Goal: Information Seeking & Learning: Learn about a topic

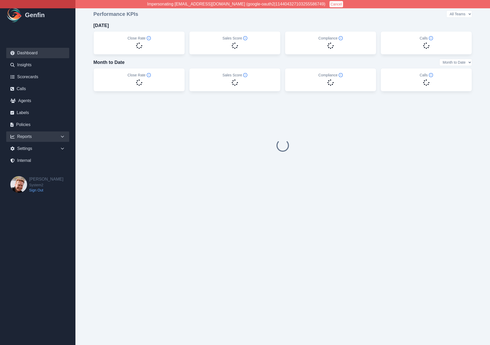
click at [61, 134] on div "Reports" at bounding box center [37, 136] width 63 height 10
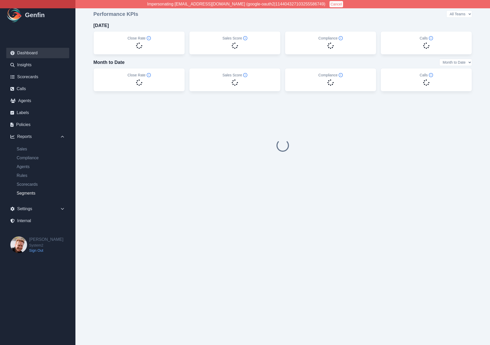
click at [23, 195] on link "Segments" at bounding box center [40, 193] width 57 height 6
select select "14"
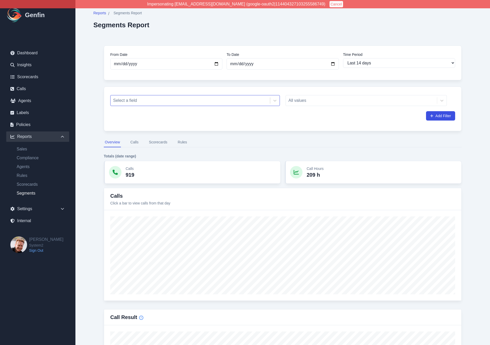
click at [204, 103] on div at bounding box center [190, 100] width 154 height 7
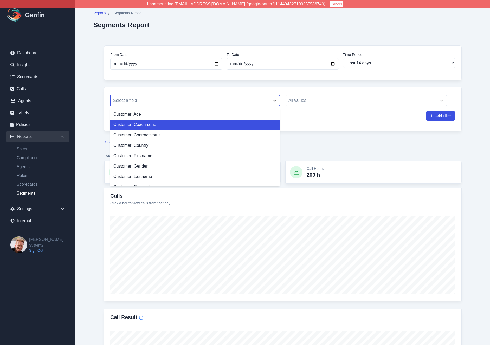
click at [145, 125] on div "Customer: Coachname" at bounding box center [194, 125] width 169 height 10
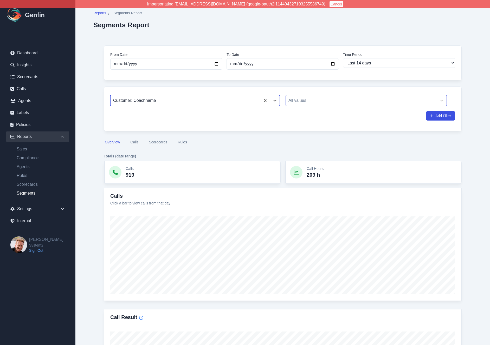
click at [306, 100] on div at bounding box center [361, 100] width 146 height 7
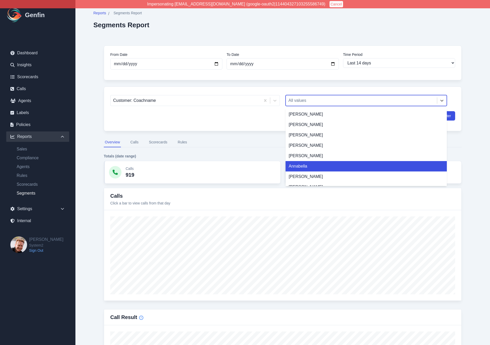
click at [314, 167] on div "Annabella" at bounding box center [365, 166] width 161 height 10
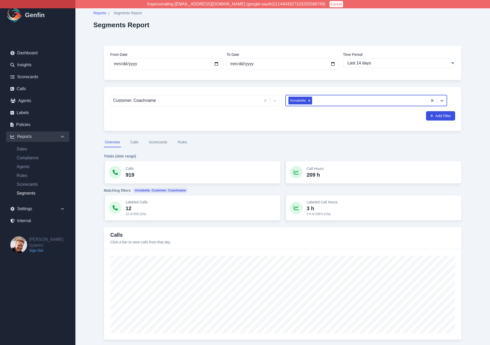
type input "s"
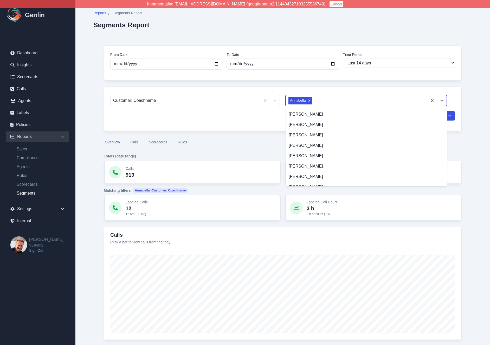
click at [242, 139] on nav "Overview Calls Scorecards Rules" at bounding box center [283, 142] width 358 height 10
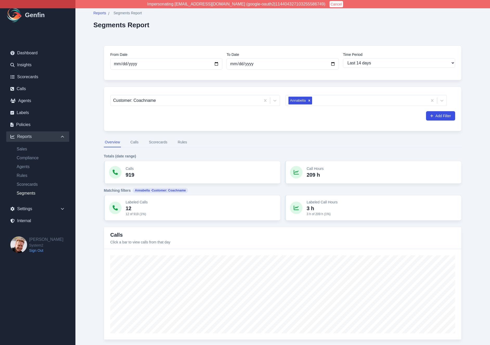
click at [135, 144] on button "Calls" at bounding box center [134, 142] width 10 height 10
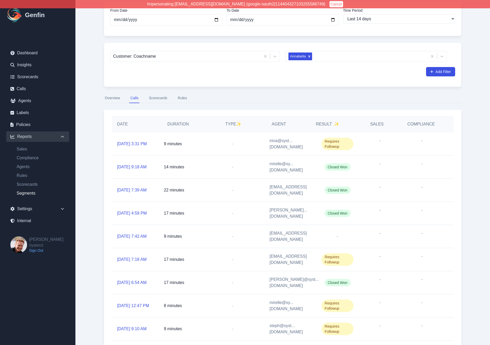
scroll to position [77, 0]
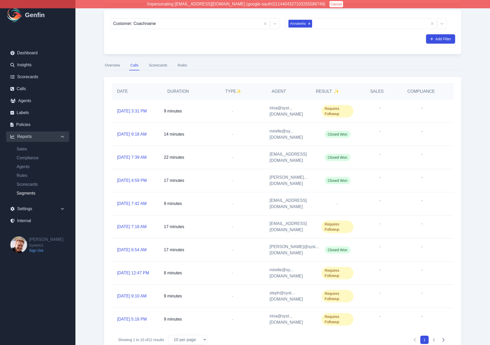
click at [161, 67] on button "Scorecards" at bounding box center [158, 66] width 21 height 10
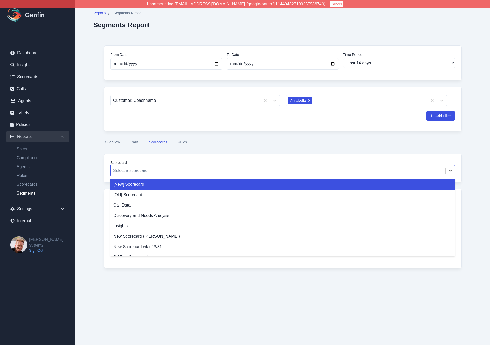
click at [142, 168] on div at bounding box center [277, 170] width 329 height 7
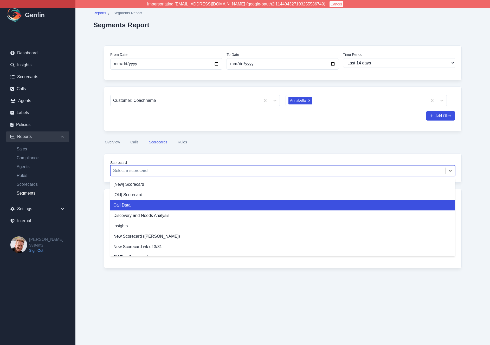
click at [126, 207] on div "Call Data" at bounding box center [282, 205] width 345 height 10
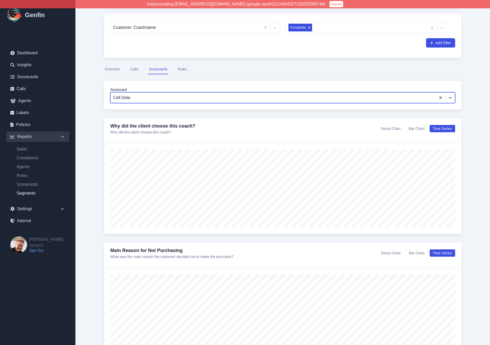
scroll to position [74, 0]
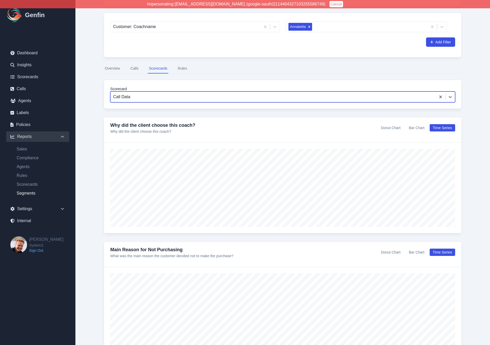
click at [92, 214] on div "Reports / Segments Report Segments Report From Date 2025-09-25 To Date 2025-10-…" at bounding box center [282, 343] width 399 height 834
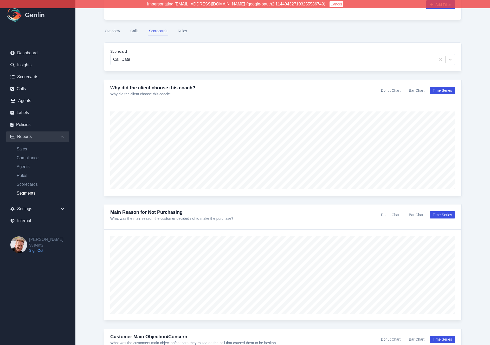
scroll to position [0, 0]
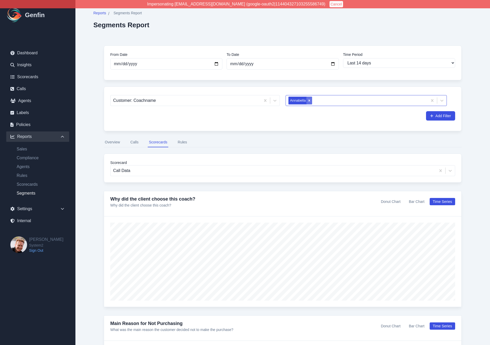
click at [310, 101] on icon "Remove Annabella" at bounding box center [309, 101] width 4 height 4
click at [307, 98] on div at bounding box center [361, 100] width 146 height 7
click at [296, 101] on div at bounding box center [361, 100] width 146 height 7
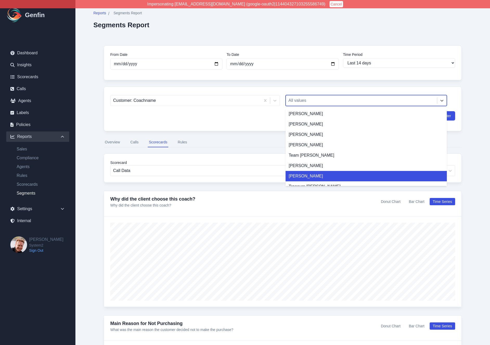
scroll to position [800, 0]
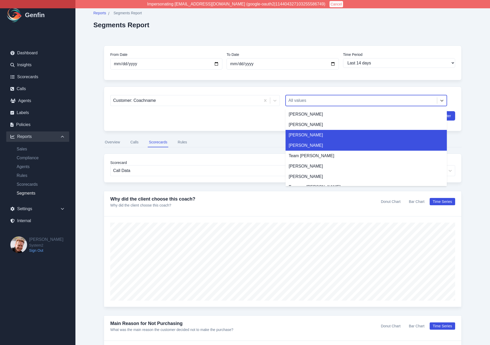
click at [302, 140] on div "Taliyah Dozier" at bounding box center [365, 135] width 161 height 10
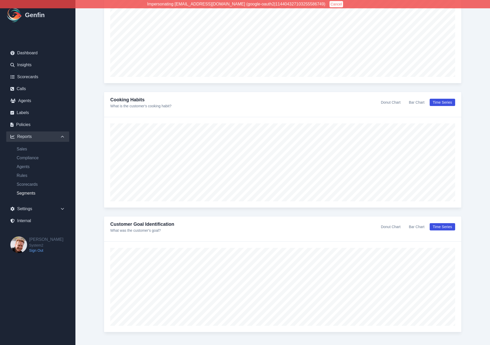
scroll to position [489, 0]
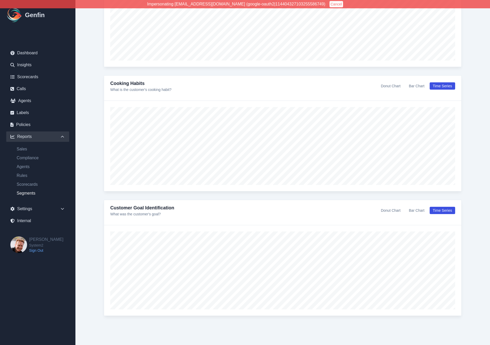
click at [383, 210] on button "Donut Chart" at bounding box center [390, 210] width 26 height 7
click at [435, 210] on button "Time Series" at bounding box center [441, 210] width 25 height 7
click at [418, 212] on button "Bar Chart" at bounding box center [416, 210] width 22 height 7
click at [443, 212] on button "Time Series" at bounding box center [441, 210] width 25 height 7
click at [415, 210] on button "Bar Chart" at bounding box center [416, 210] width 22 height 7
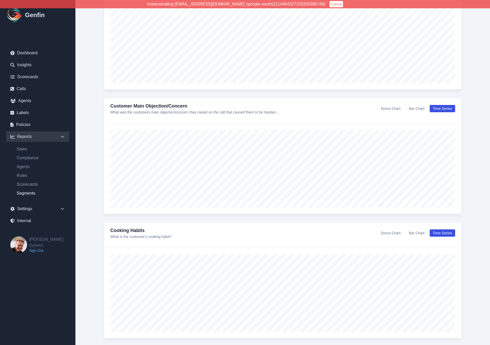
scroll to position [315, 0]
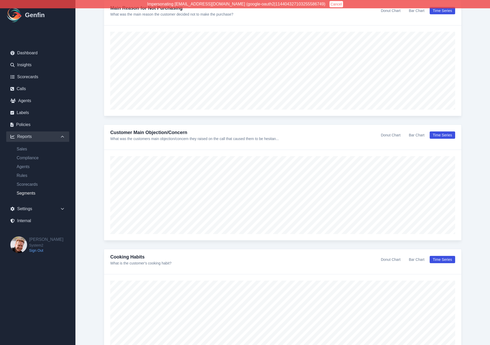
click at [412, 133] on button "Bar Chart" at bounding box center [416, 134] width 22 height 7
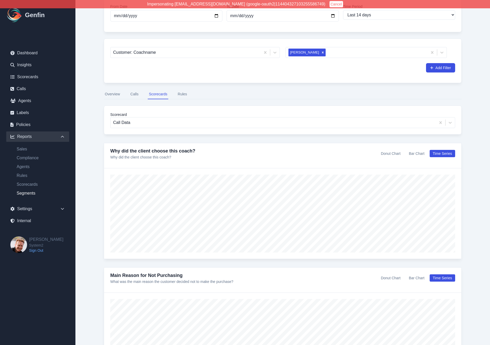
scroll to position [0, 0]
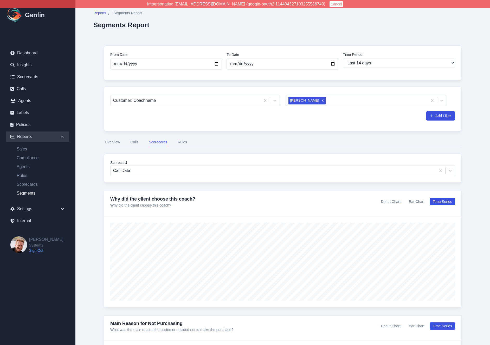
click at [329, 5] on button "Cancel" at bounding box center [336, 4] width 14 height 6
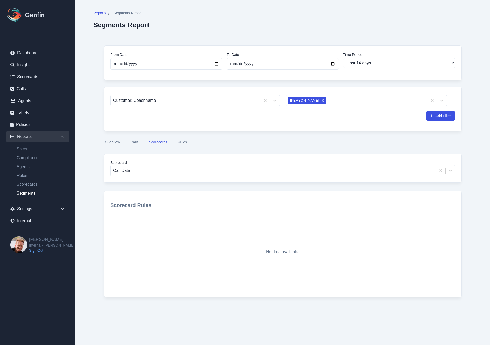
click at [81, 111] on main "Reports / Segments Report Segments Report From Date 2025-09-25 To Date 2025-10-…" at bounding box center [282, 163] width 414 height 327
click at [88, 111] on div "Reports / Segments Report Segments Report From Date 2025-09-25 To Date 2025-10-…" at bounding box center [282, 163] width 399 height 327
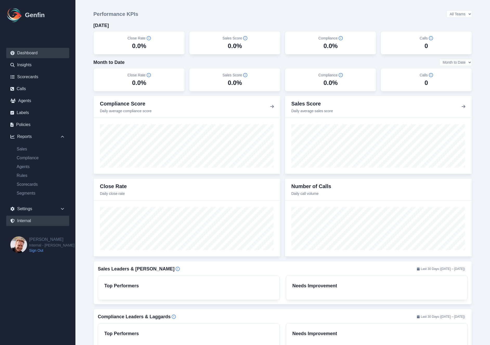
click at [38, 219] on link "Internal" at bounding box center [37, 221] width 63 height 10
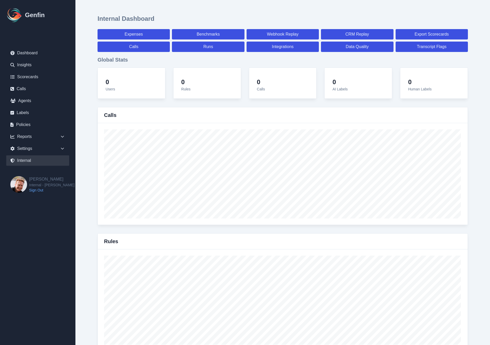
select select "paid"
select select "7"
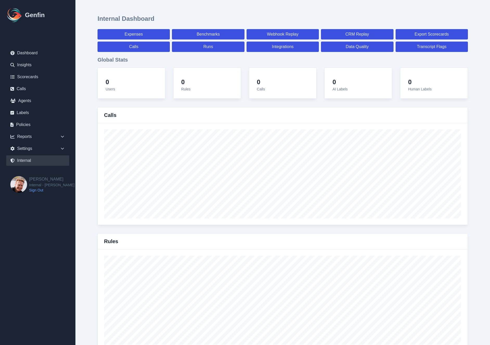
select select "paid"
select select "7"
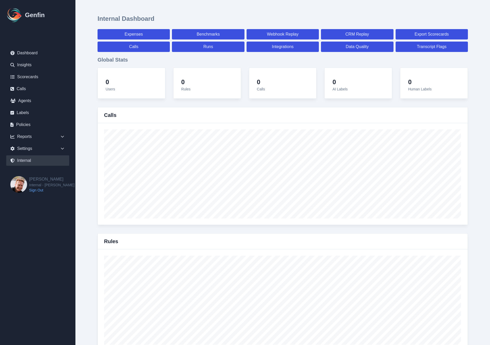
select select "7"
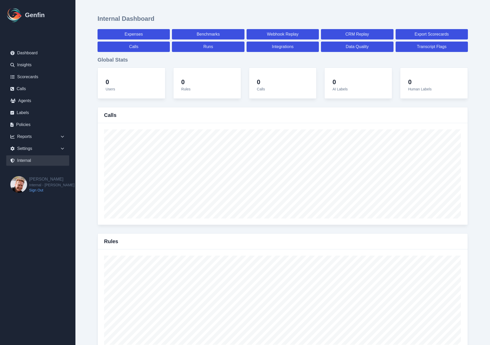
select select "7"
select select "paid"
select select "7"
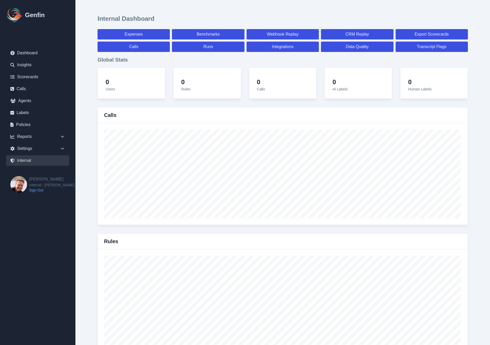
select select "7"
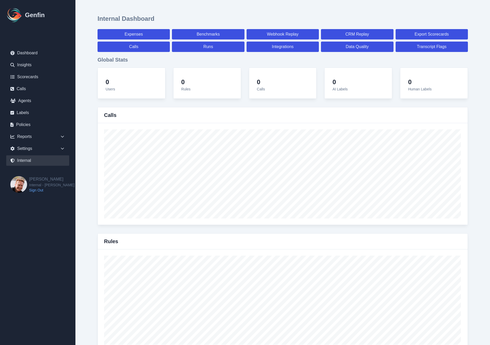
select select "7"
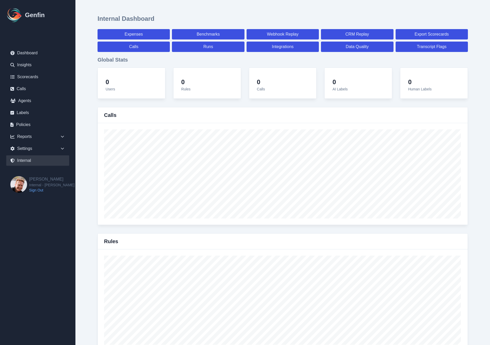
select select "7"
select select "paid"
select select "7"
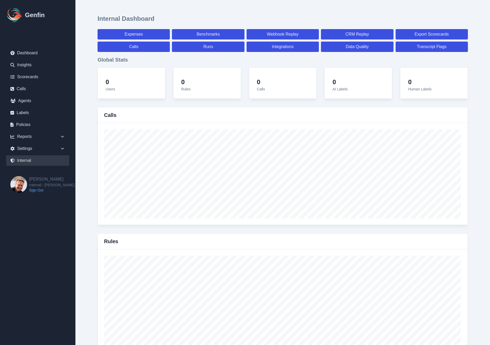
select select "7"
select select "paid"
select select "7"
select select "paid"
select select "7"
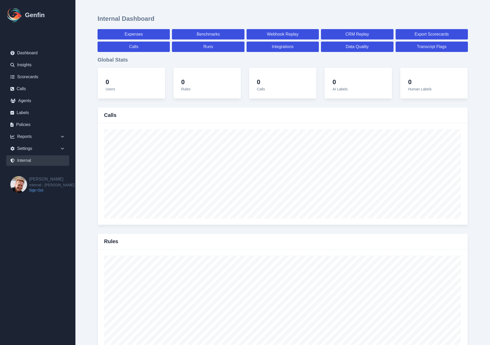
select select "paid"
select select "7"
select select "paid"
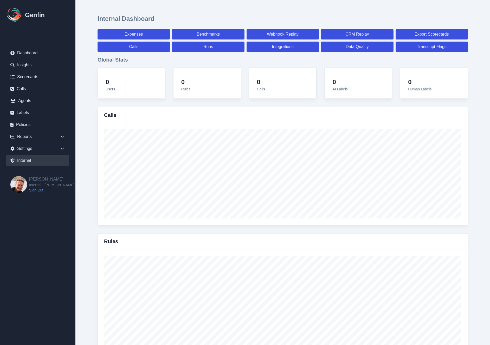
select select "7"
select select "paid"
select select "7"
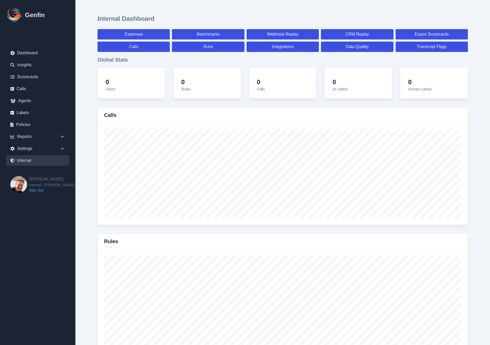
select select "7"
select select "paid"
select select "7"
select select "paid"
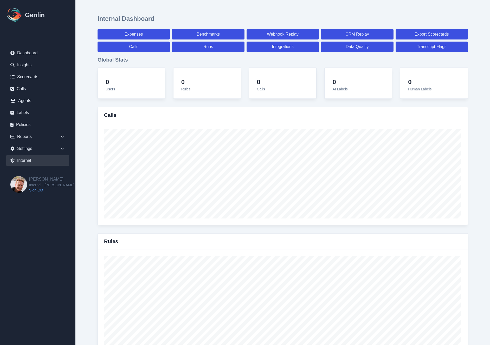
select select "7"
select select "paid"
select select "7"
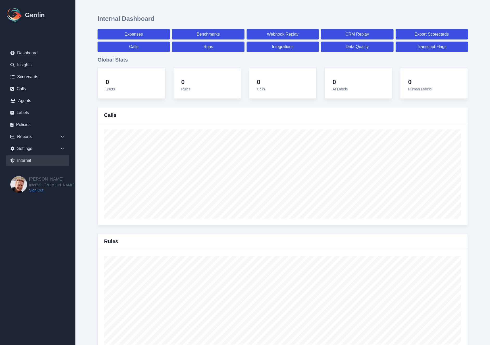
select select "7"
select select "paid"
select select "7"
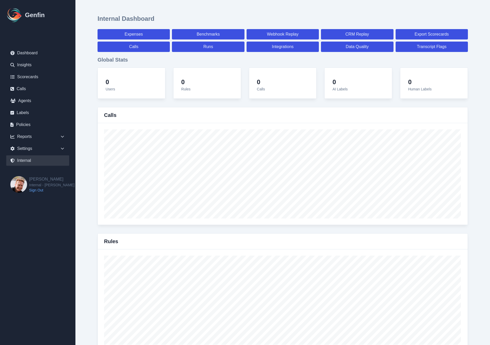
select select "7"
select select "paid"
select select "7"
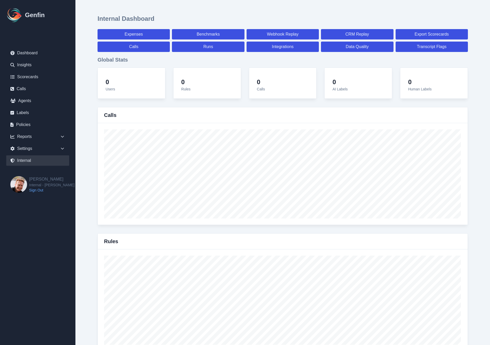
select select "7"
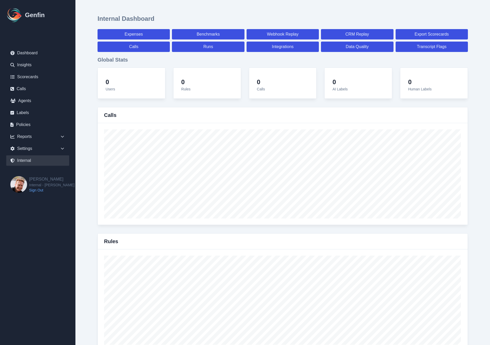
select select "paid"
select select "7"
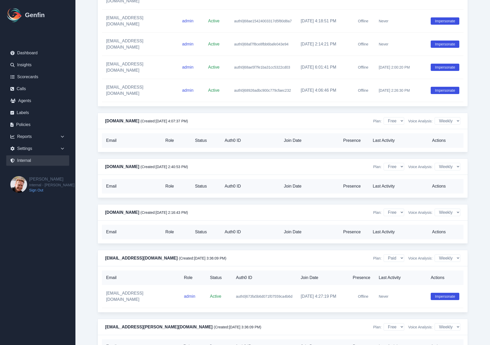
scroll to position [5942, 0]
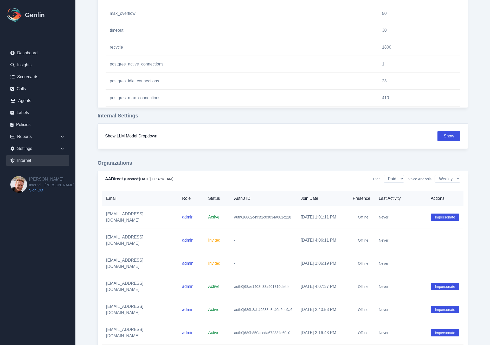
scroll to position [692, 0]
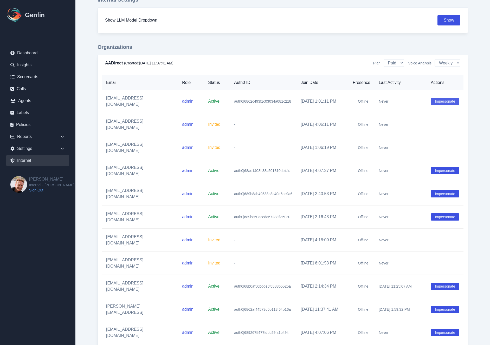
click at [442, 99] on button "Impersonate" at bounding box center [444, 101] width 29 height 7
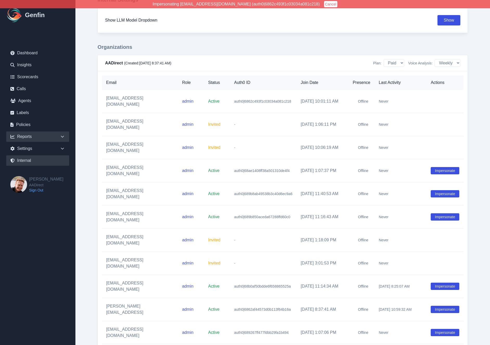
click at [32, 135] on div "Reports" at bounding box center [37, 136] width 63 height 10
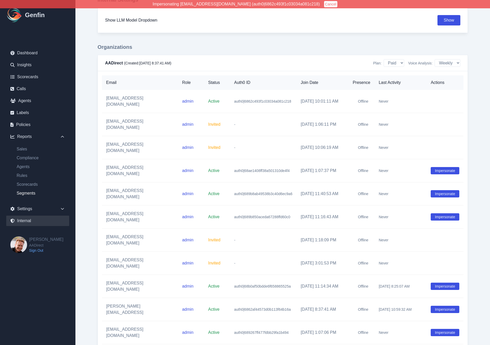
click at [29, 195] on link "Segments" at bounding box center [40, 193] width 57 height 6
select select "14"
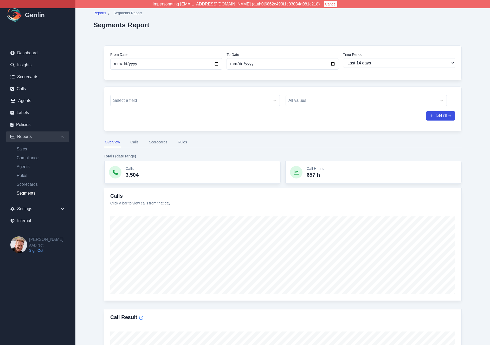
click at [172, 142] on nav "Overview Calls Scorecards Rules" at bounding box center [283, 142] width 358 height 10
click at [167, 142] on button "Scorecards" at bounding box center [158, 142] width 21 height 10
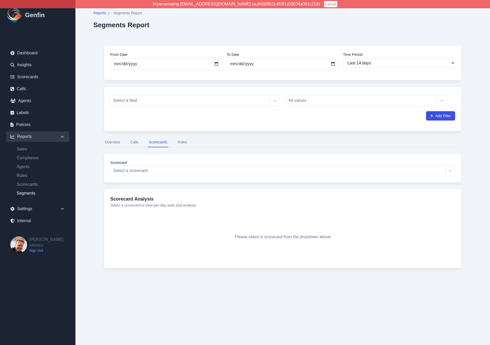
click at [187, 142] on button "Rules" at bounding box center [181, 142] width 11 height 10
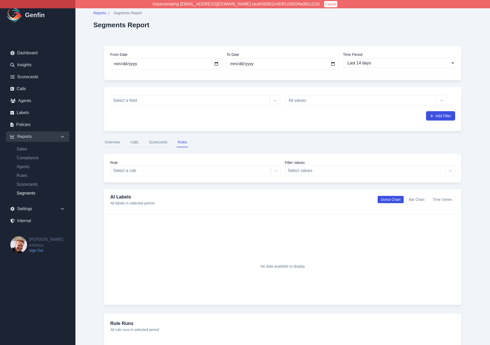
click at [158, 144] on button "Scorecards" at bounding box center [158, 142] width 21 height 10
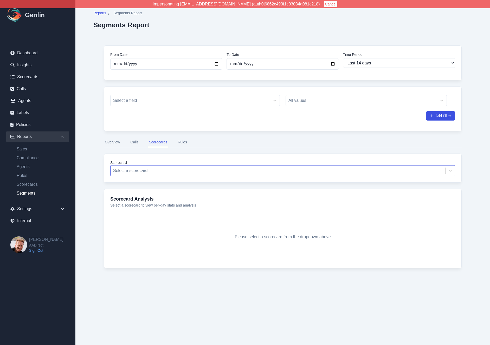
click at [142, 169] on div at bounding box center [277, 170] width 329 height 7
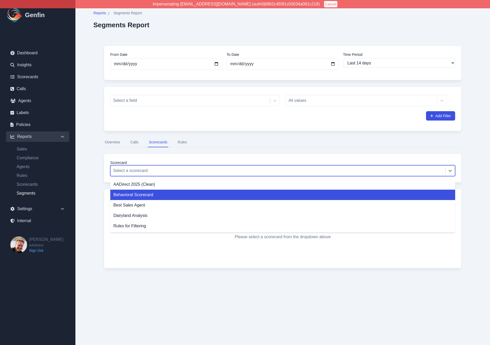
click at [131, 197] on div "Behavioral Scorecard" at bounding box center [282, 195] width 345 height 10
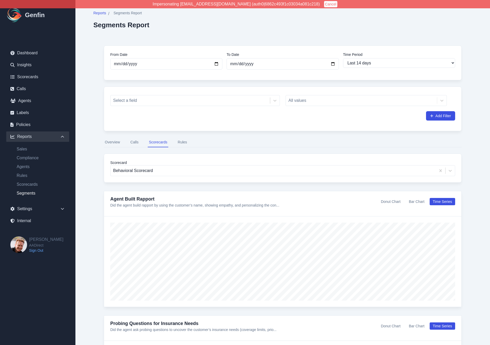
click at [411, 201] on button "Bar Chart" at bounding box center [416, 201] width 22 height 7
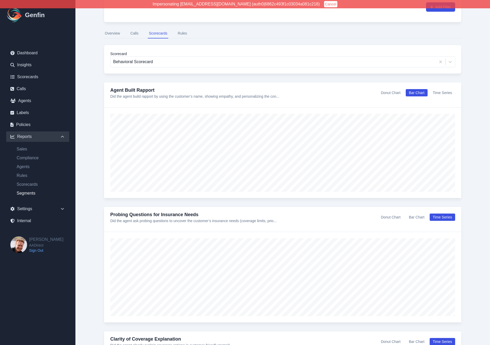
scroll to position [113, 0]
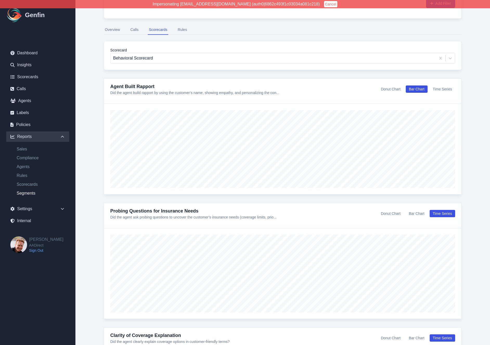
click at [422, 216] on button "Bar Chart" at bounding box center [416, 213] width 22 height 7
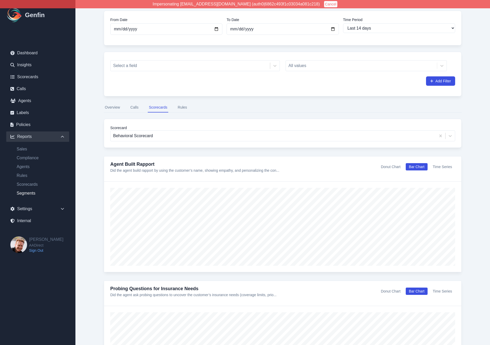
scroll to position [4, 0]
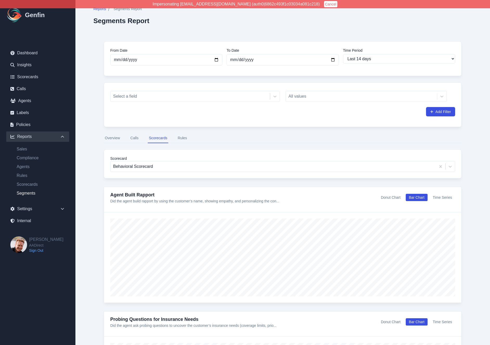
click at [182, 137] on button "Rules" at bounding box center [181, 138] width 11 height 10
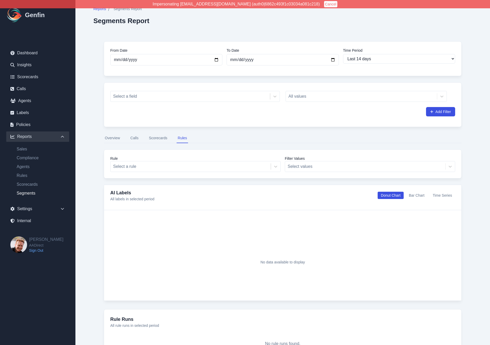
click at [160, 160] on label "Rule" at bounding box center [195, 158] width 170 height 5
click at [161, 165] on div at bounding box center [190, 166] width 155 height 7
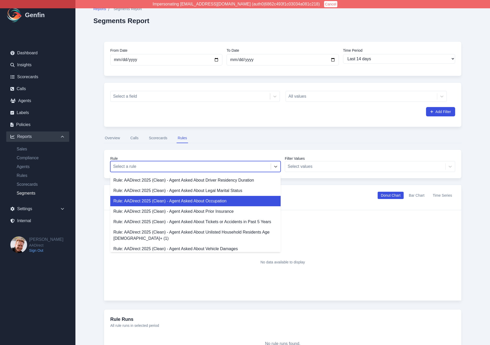
click at [170, 202] on div "Rule: AADirect 2025 (Clean) - Agent Asked About Occupation" at bounding box center [195, 201] width 170 height 10
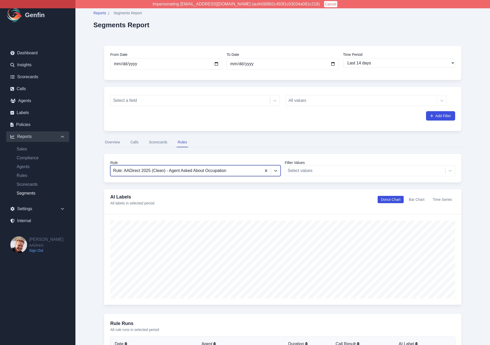
click at [158, 140] on button "Scorecards" at bounding box center [158, 142] width 21 height 10
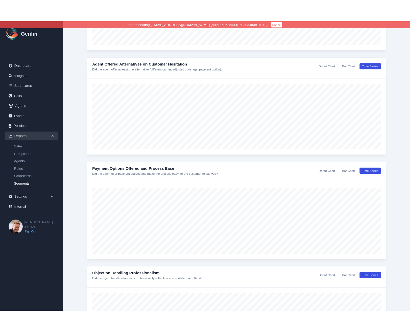
scroll to position [987, 0]
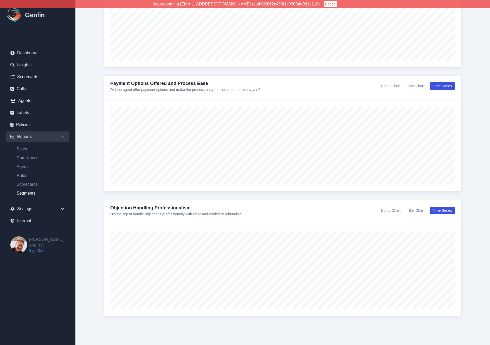
click at [415, 85] on button "Bar Chart" at bounding box center [416, 85] width 22 height 7
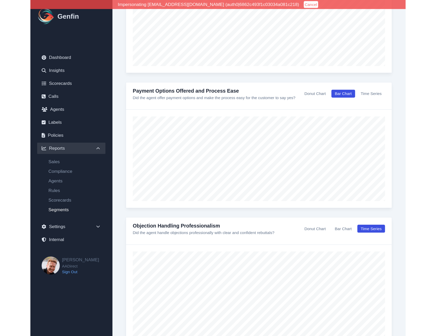
scroll to position [983, 0]
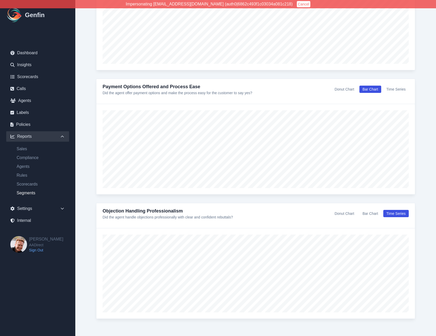
drag, startPoint x: 102, startPoint y: 93, endPoint x: 257, endPoint y: 91, distance: 155.4
click at [257, 91] on div "Payment Options Offered and Process Ease Did the agent offer payment options an…" at bounding box center [255, 91] width 319 height 25
click at [262, 95] on div "Payment Options Offered and Process Ease Did the agent offer payment options an…" at bounding box center [256, 89] width 306 height 12
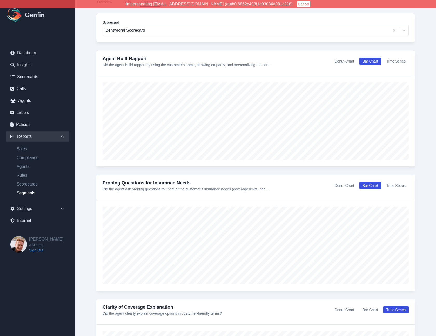
scroll to position [141, 0]
